Goal: Find specific page/section: Find specific page/section

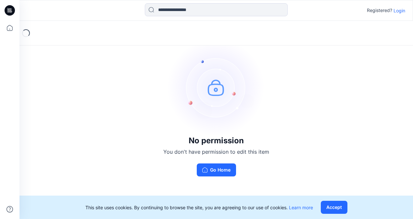
click at [400, 7] on p "Login" at bounding box center [400, 10] width 12 height 7
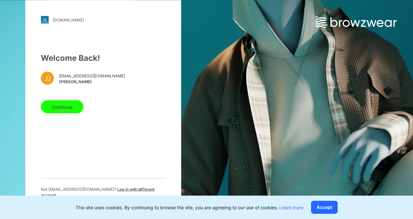
click at [73, 112] on button "Continue" at bounding box center [62, 106] width 43 height 13
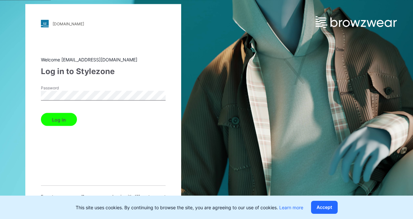
click at [67, 122] on button "Log in" at bounding box center [59, 119] width 36 height 13
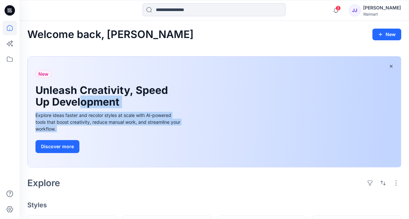
drag, startPoint x: 207, startPoint y: 166, endPoint x: 80, endPoint y: 105, distance: 140.4
click at [80, 105] on div "New Unleash Creativity, Speed Up Development Explore ideas faster and recolor s…" at bounding box center [214, 112] width 373 height 111
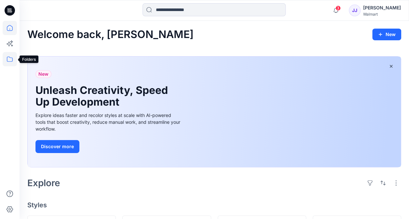
click at [12, 60] on icon at bounding box center [10, 59] width 6 height 5
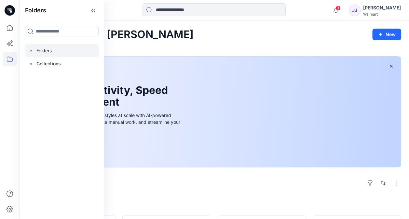
click at [49, 49] on div at bounding box center [62, 50] width 74 height 13
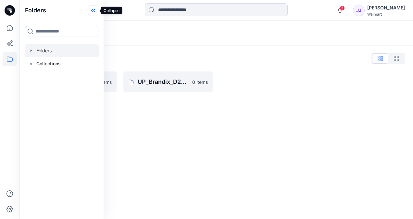
click at [96, 13] on icon at bounding box center [93, 10] width 10 height 11
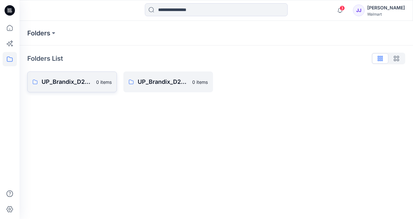
click at [69, 83] on p "UP_Brandix_D23_Men's Basics" at bounding box center [67, 81] width 51 height 9
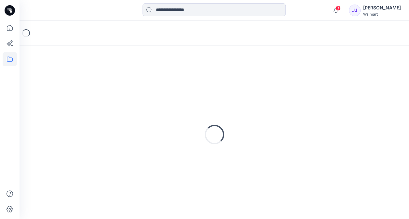
click at [69, 83] on div "Loading..." at bounding box center [213, 134] width 373 height 163
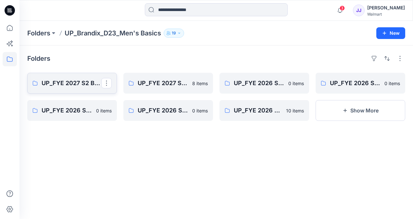
click at [79, 83] on p "UP_FYE 2027 S2 Brandix_D23_Men's Basics- [PERSON_NAME]" at bounding box center [72, 83] width 60 height 9
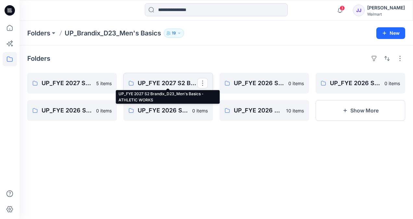
click at [158, 81] on p "UP_FYE 2027 S2 Brandix_D23_Men's Basics - ATHLETIC WORKS" at bounding box center [168, 83] width 60 height 9
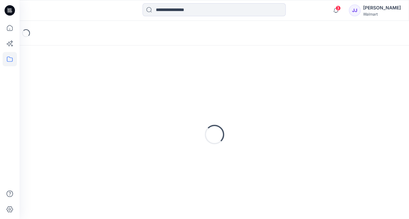
click at [158, 81] on div "Loading..." at bounding box center [213, 134] width 373 height 163
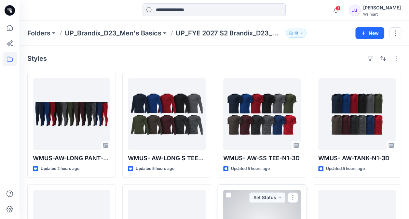
scroll to position [77, 0]
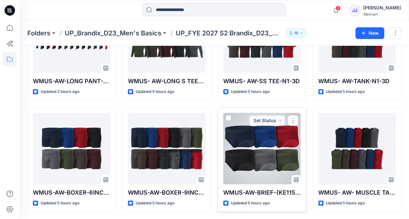
click at [245, 150] on div at bounding box center [261, 149] width 77 height 72
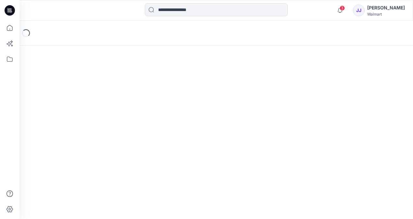
click at [245, 150] on div "Loading..." at bounding box center [217, 120] width 394 height 198
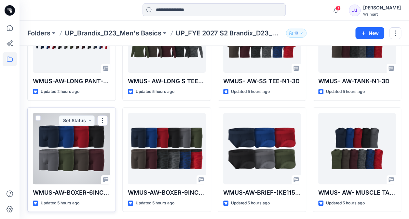
scroll to position [77, 0]
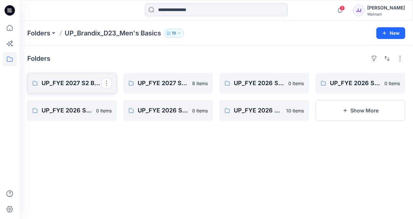
click at [70, 79] on p "UP_FYE 2027 S2 Brandix_D23_Men's Basics- [PERSON_NAME]" at bounding box center [72, 83] width 60 height 9
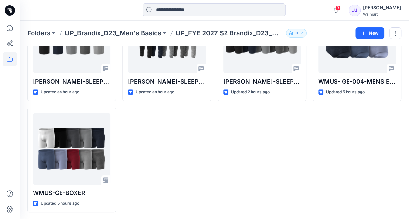
scroll to position [77, 0]
click at [152, 35] on p "UP_Brandix_D23_Men's Basics" at bounding box center [113, 33] width 97 height 9
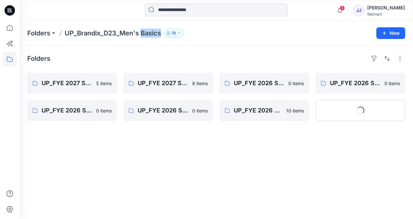
click at [152, 35] on p "UP_Brandix_D23_Men's Basics" at bounding box center [113, 33] width 97 height 9
click at [180, 33] on icon "button" at bounding box center [179, 33] width 4 height 4
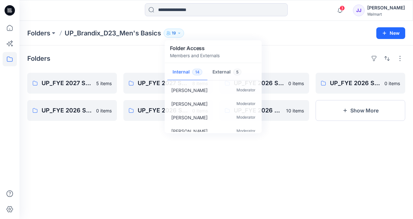
click at [292, 43] on div "Folders UP_Brandix_D23_Men's Basics 19 Folder Access Members and Externals Inte…" at bounding box center [217, 33] width 394 height 25
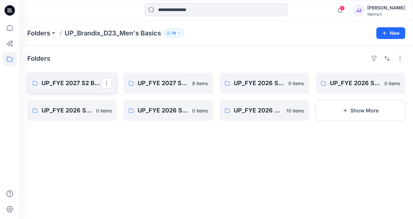
click at [74, 78] on link "UP_FYE 2027 S2 Brandix_D23_Men's Basics- [PERSON_NAME]" at bounding box center [72, 83] width 90 height 21
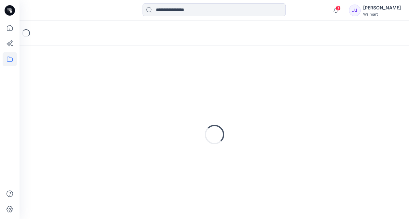
click at [74, 78] on div "Loading..." at bounding box center [213, 134] width 373 height 163
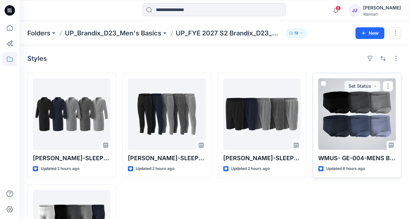
click at [358, 115] on div at bounding box center [356, 114] width 77 height 72
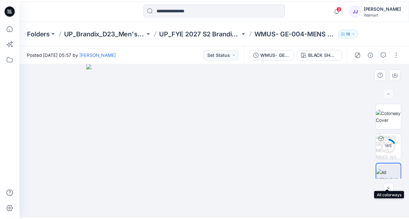
scroll to position [10, 0]
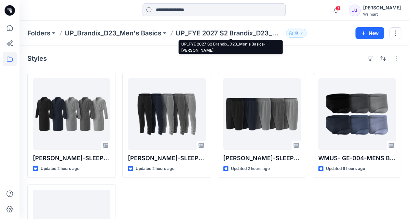
click at [222, 36] on p "UP_FYE 2027 S2 Brandix_D23_Men's Basics- [PERSON_NAME]" at bounding box center [230, 33] width 108 height 9
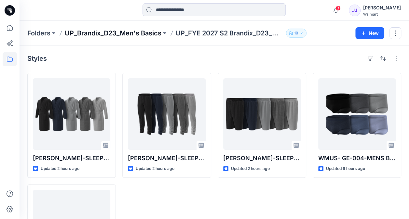
click at [144, 37] on p "UP_Brandix_D23_Men's Basics" at bounding box center [113, 33] width 97 height 9
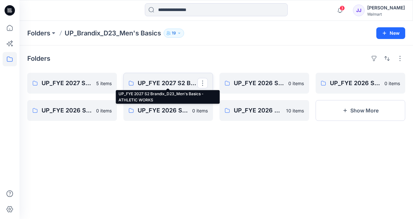
click at [161, 84] on p "UP_FYE 2027 S2 Brandix_D23_Men's Basics - ATHLETIC WORKS" at bounding box center [168, 83] width 60 height 9
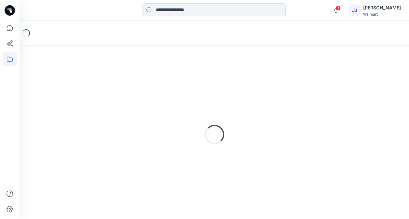
click at [161, 84] on div "Loading..." at bounding box center [213, 134] width 373 height 163
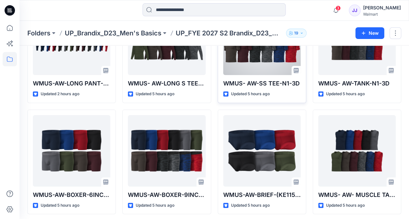
scroll to position [77, 0]
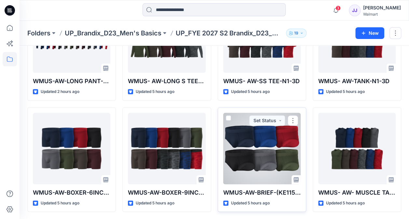
click at [250, 146] on div at bounding box center [261, 149] width 77 height 72
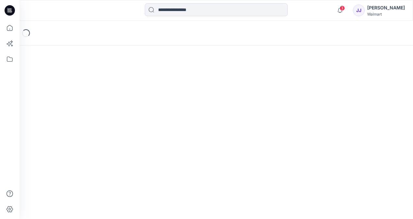
click at [250, 146] on div "Loading..." at bounding box center [217, 120] width 394 height 198
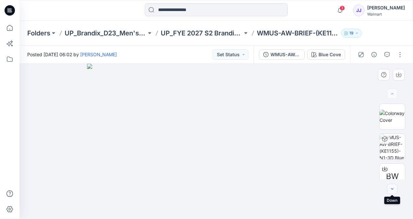
click at [389, 190] on button "button" at bounding box center [392, 189] width 10 height 10
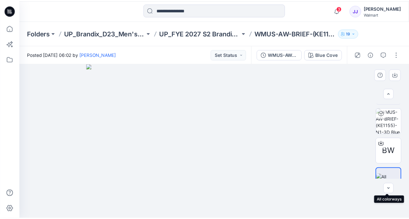
scroll to position [40, 0]
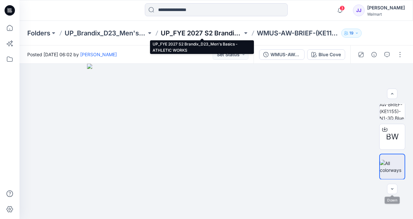
click at [220, 33] on p "UP_FYE 2027 S2 Brandix_D23_Men's Basics - ATHLETIC WORKS" at bounding box center [202, 33] width 82 height 9
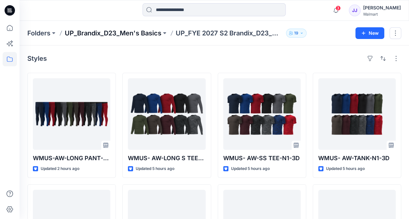
click at [148, 33] on p "UP_Brandix_D23_Men's Basics" at bounding box center [113, 33] width 97 height 9
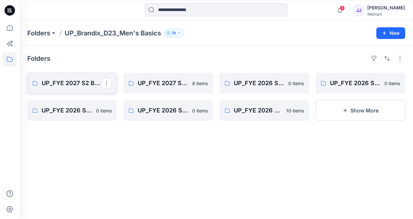
click at [80, 83] on p "UP_FYE 2027 S2 Brandix_D23_Men's Basics- [PERSON_NAME]" at bounding box center [72, 83] width 60 height 9
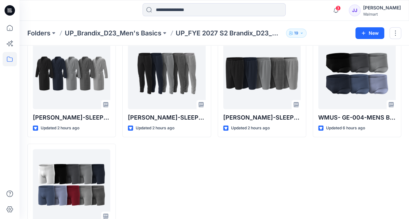
scroll to position [41, 0]
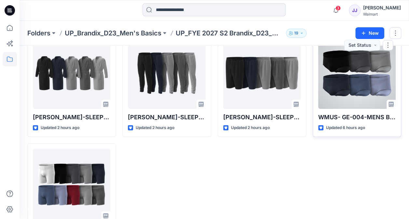
click at [349, 74] on div at bounding box center [356, 73] width 77 height 72
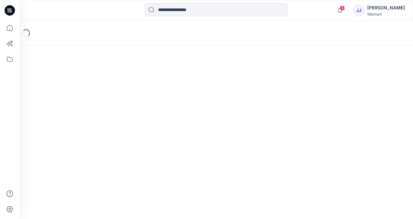
click at [349, 74] on div "Loading..." at bounding box center [217, 120] width 394 height 198
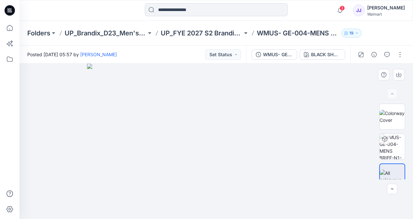
click at [402, 91] on div at bounding box center [217, 141] width 394 height 155
click at [320, 55] on div "BLACK SHOOT" at bounding box center [326, 54] width 30 height 7
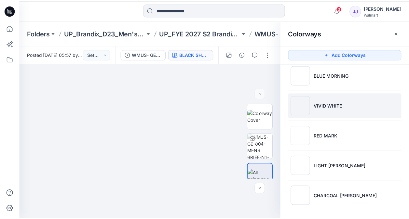
scroll to position [159, 0]
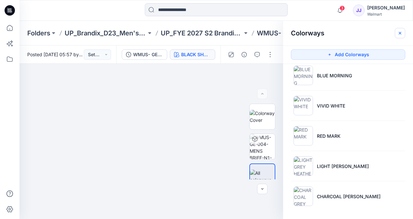
click at [399, 35] on icon "button" at bounding box center [400, 33] width 5 height 5
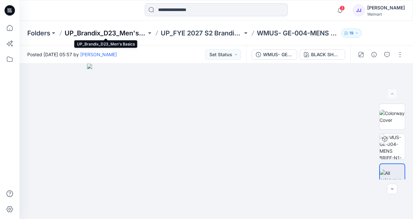
click at [86, 31] on p "UP_Brandix_D23_Men's Basics" at bounding box center [106, 33] width 82 height 9
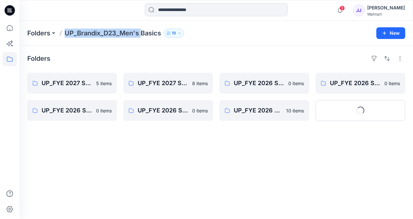
click at [86, 31] on p "UP_Brandix_D23_Men's Basics" at bounding box center [113, 33] width 97 height 9
drag, startPoint x: 86, startPoint y: 31, endPoint x: 78, endPoint y: 85, distance: 54.5
click at [78, 85] on p "UP_FYE 2027 S2 Brandix_D23_Men's Basics- [PERSON_NAME]" at bounding box center [72, 83] width 60 height 9
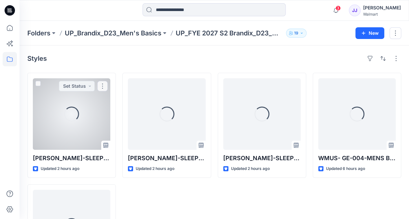
click at [78, 85] on div "Loading... [PERSON_NAME]-SLEEP ROBE-100151009 Updated 2 hours ago Set Status" at bounding box center [71, 125] width 88 height 105
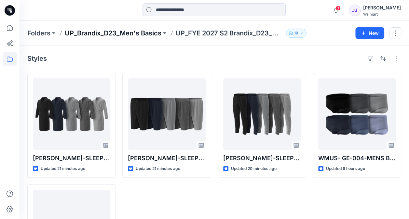
click at [142, 32] on p "UP_Brandix_D23_Men's Basics" at bounding box center [113, 33] width 97 height 9
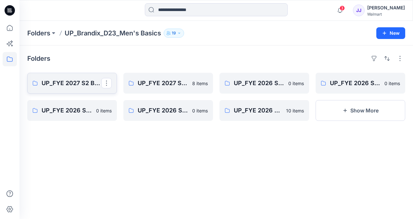
click at [77, 83] on p "UP_FYE 2027 S2 Brandix_D23_Men's Basics- [PERSON_NAME]" at bounding box center [72, 83] width 60 height 9
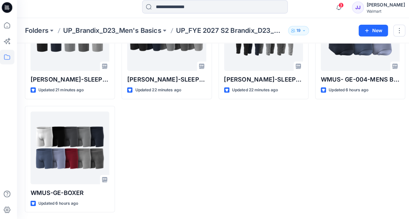
scroll to position [77, 0]
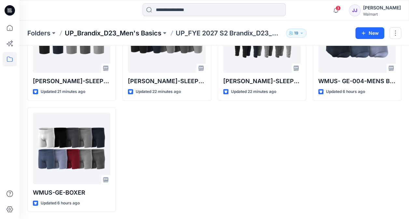
click at [135, 31] on p "UP_Brandix_D23_Men's Basics" at bounding box center [113, 33] width 97 height 9
